Goal: Task Accomplishment & Management: Use online tool/utility

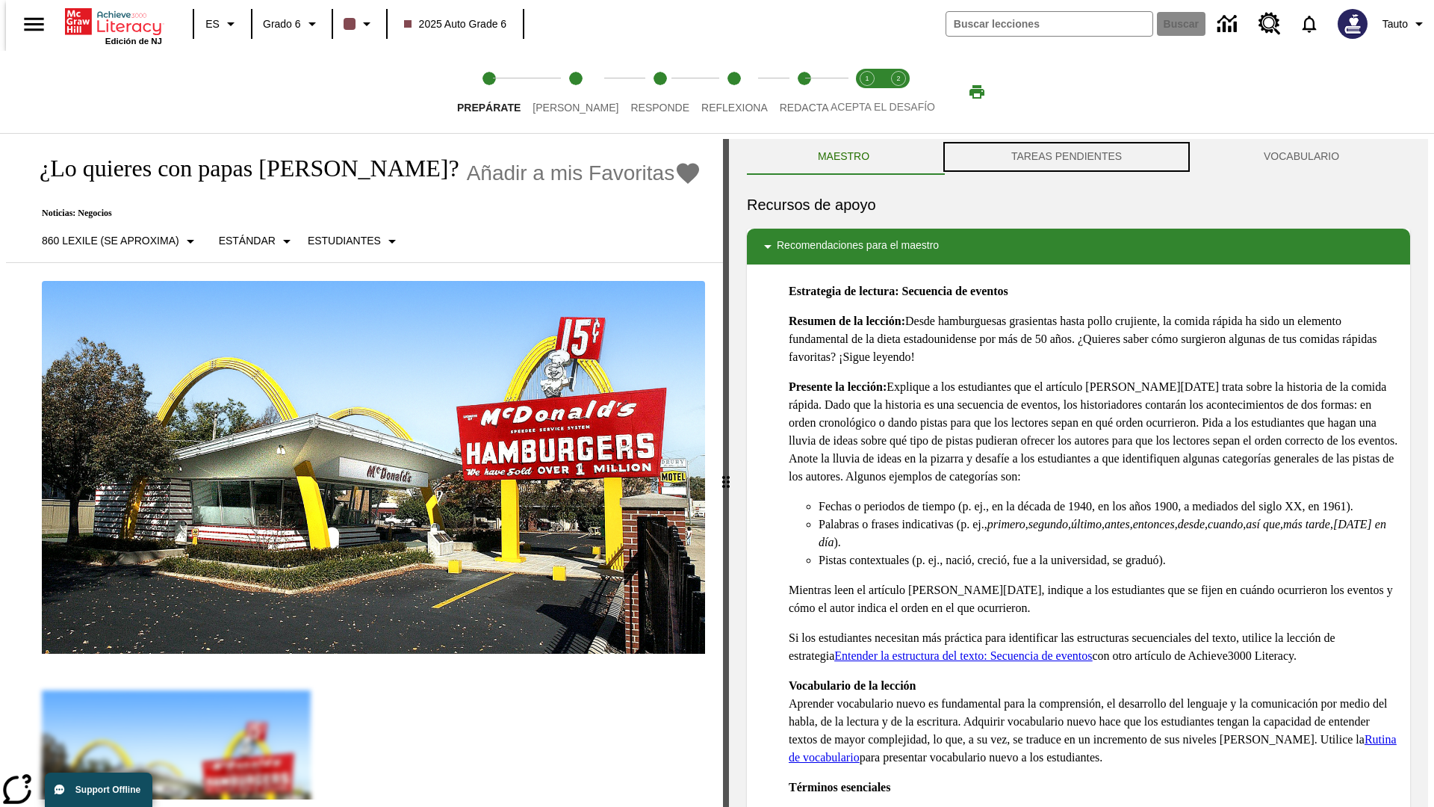
click at [1067, 157] on button "TAREAS PENDIENTES" at bounding box center [1066, 157] width 252 height 36
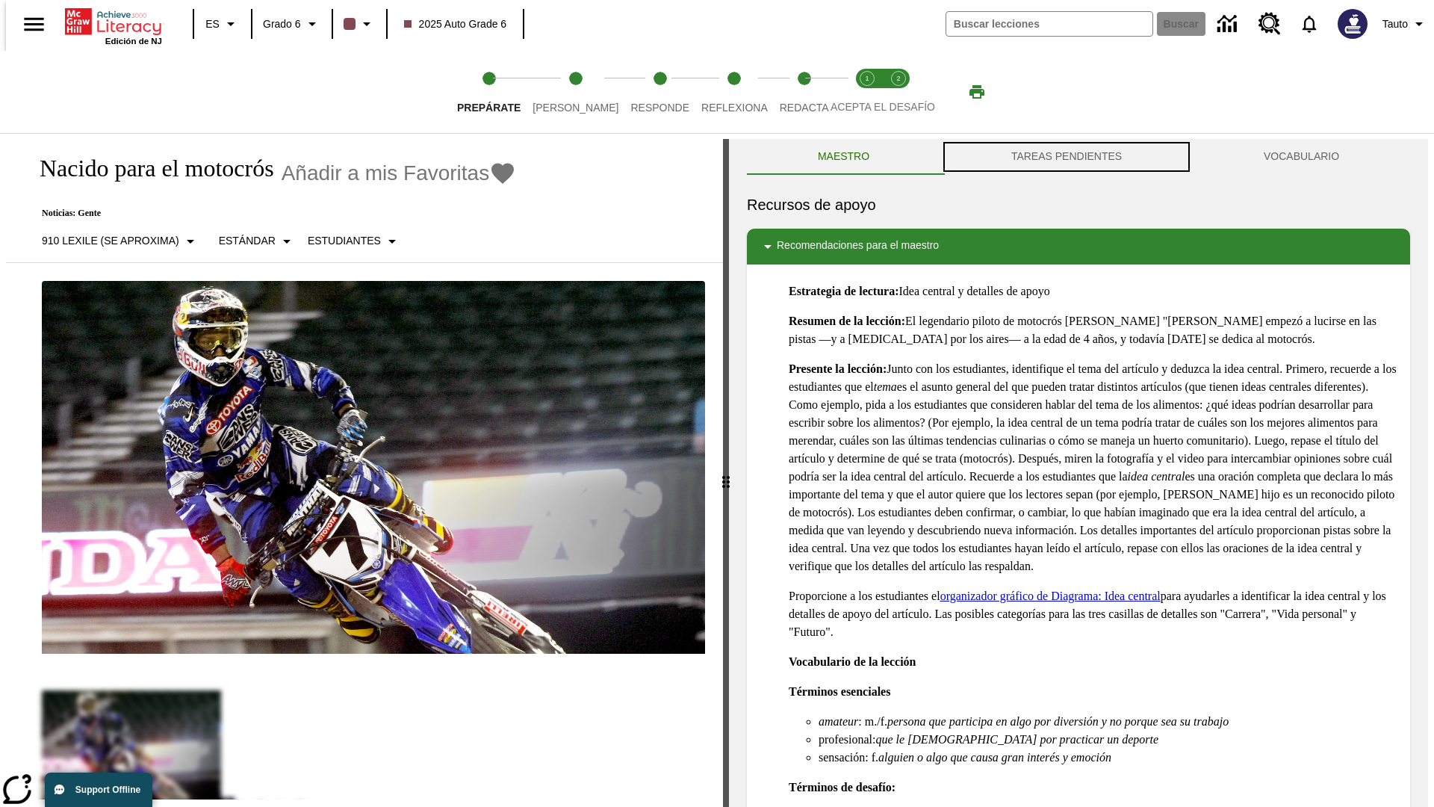
click at [1067, 157] on button "TAREAS PENDIENTES" at bounding box center [1066, 157] width 252 height 36
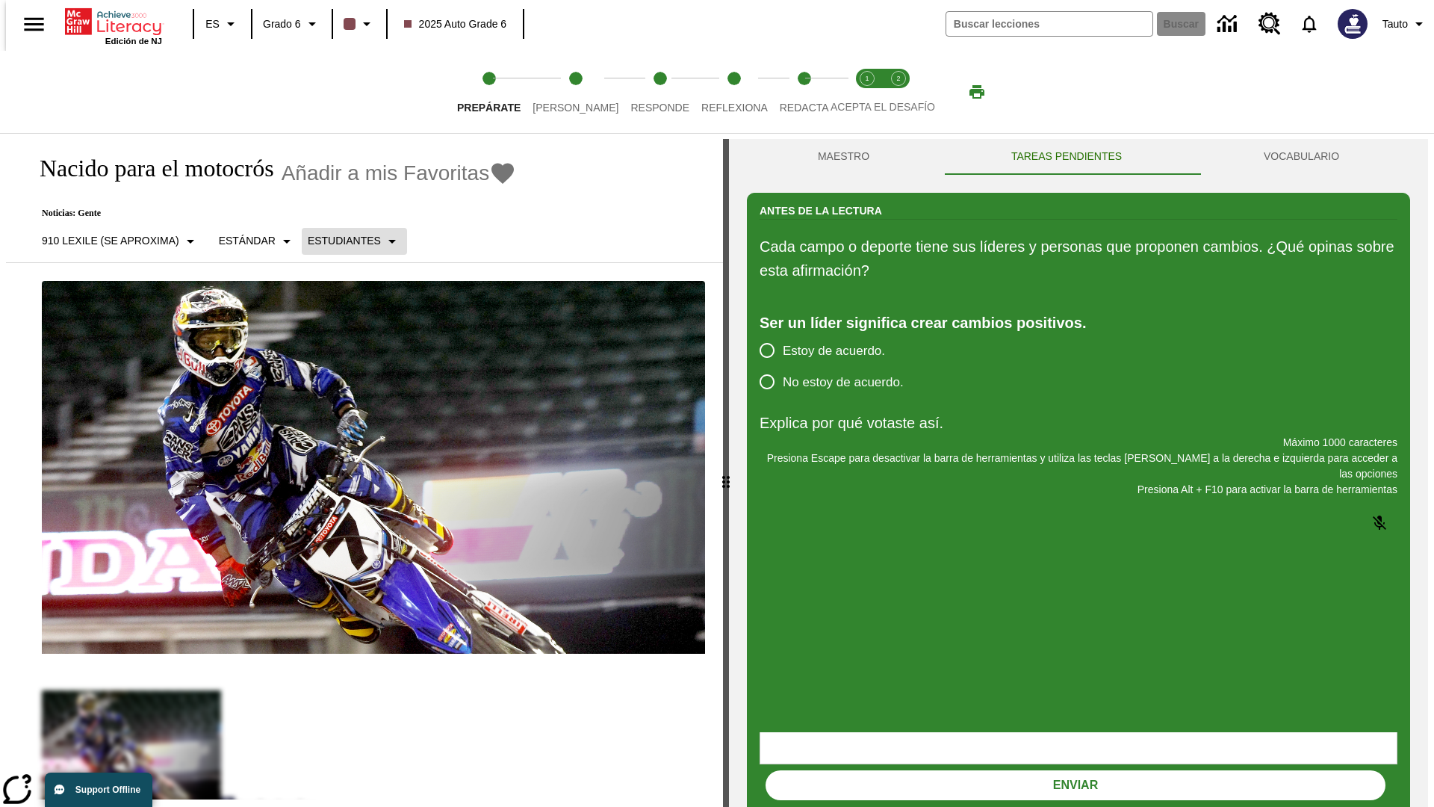
click at [342, 241] on p "Estudiantes" at bounding box center [344, 241] width 73 height 16
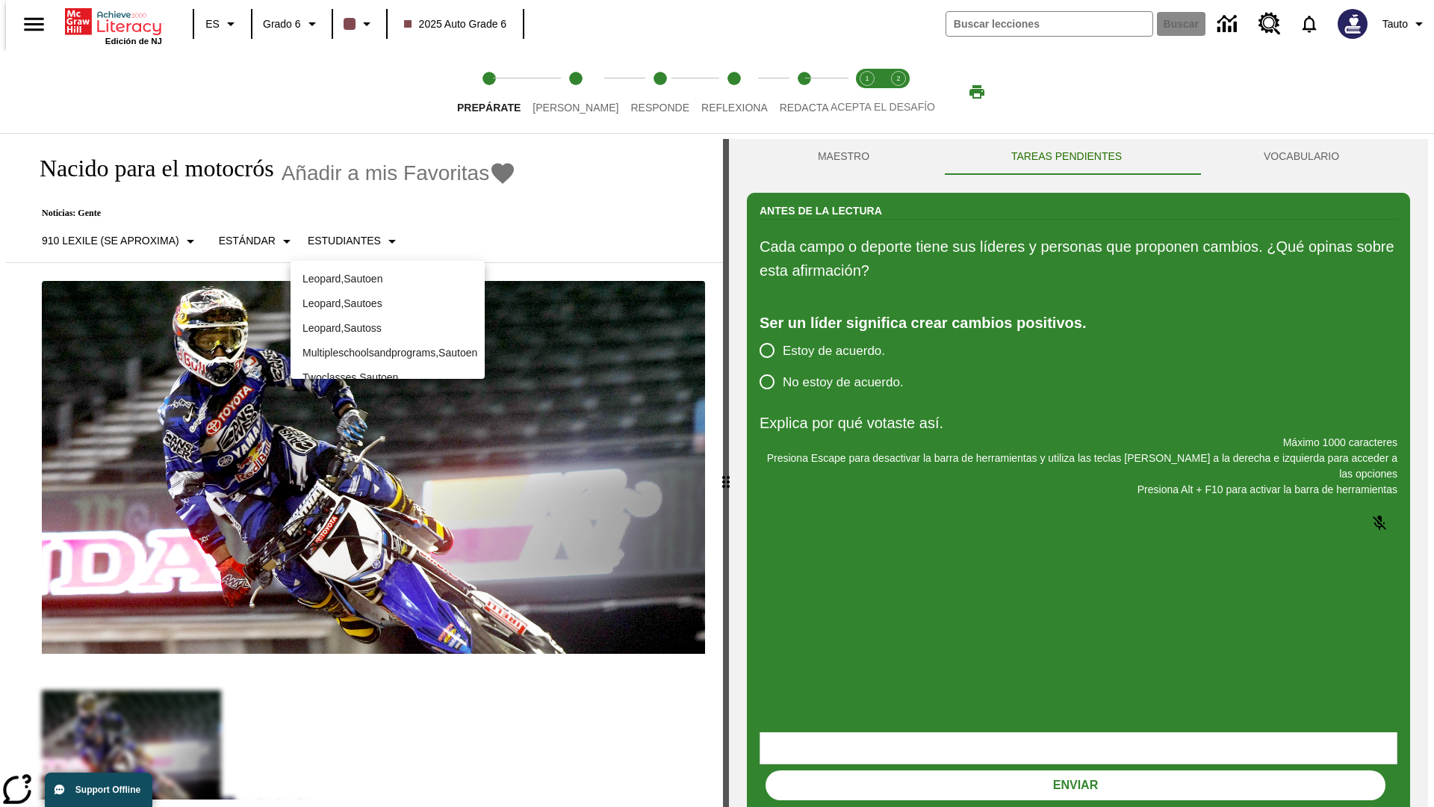
click at [388, 303] on p "Leopard , Sautoes" at bounding box center [388, 304] width 170 height 16
